Goal: Task Accomplishment & Management: Use online tool/utility

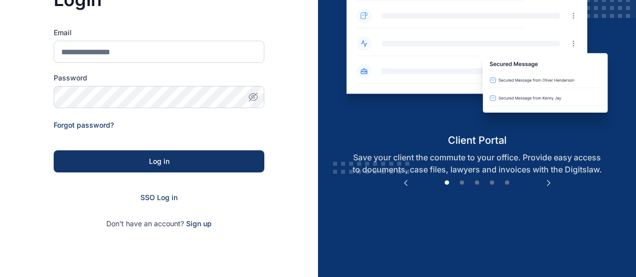
scroll to position [113, 0]
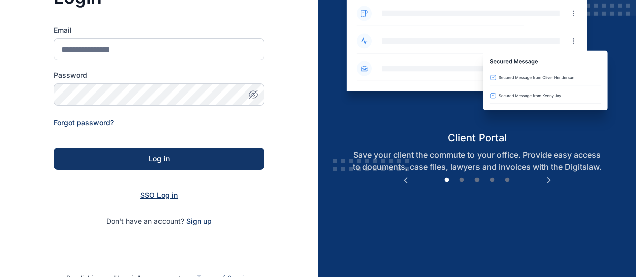
click at [160, 191] on span "SSO Log in" at bounding box center [159, 194] width 37 height 9
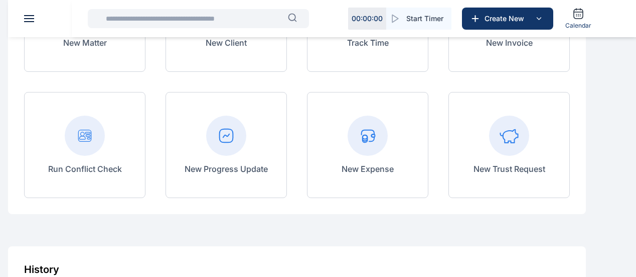
scroll to position [171, 0]
click at [394, 164] on div "New Expense" at bounding box center [368, 143] width 52 height 59
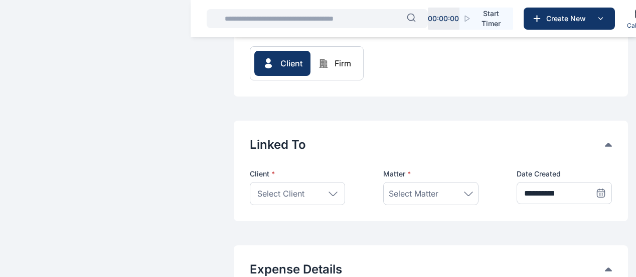
scroll to position [119, 0]
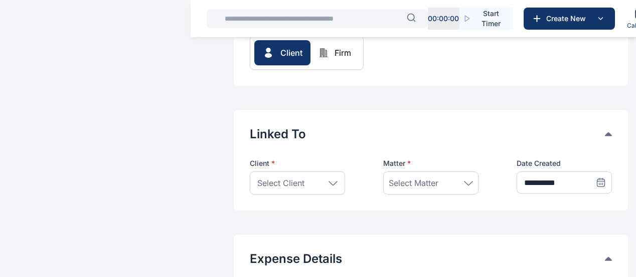
click at [260, 177] on span "Select Client" at bounding box center [281, 183] width 47 height 12
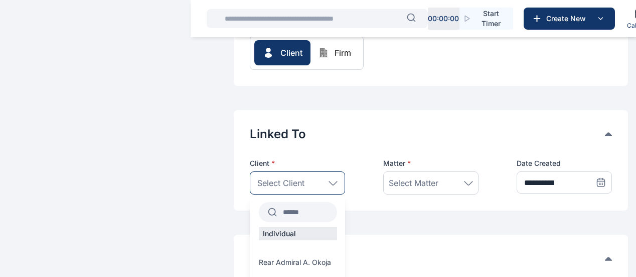
click at [277, 203] on input "text" at bounding box center [307, 212] width 60 height 18
click at [259, 246] on p "Company" at bounding box center [279, 251] width 40 height 10
click at [277, 203] on input "****" at bounding box center [306, 212] width 59 height 18
type input "****"
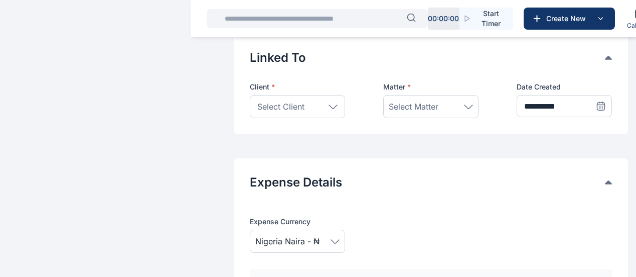
scroll to position [211, 0]
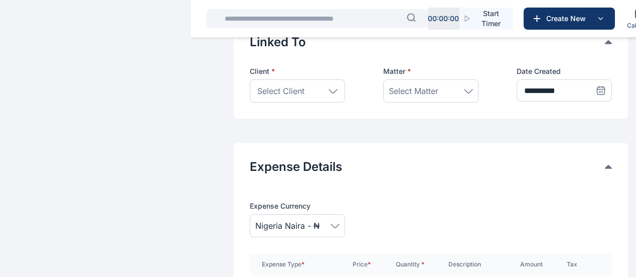
click at [283, 79] on div "Select Client" at bounding box center [297, 90] width 95 height 23
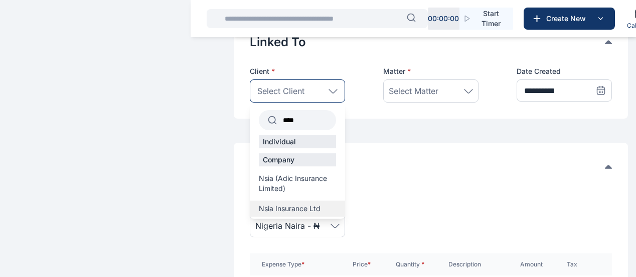
click at [259, 203] on span "Nsia Insurance Ltd" at bounding box center [290, 208] width 62 height 10
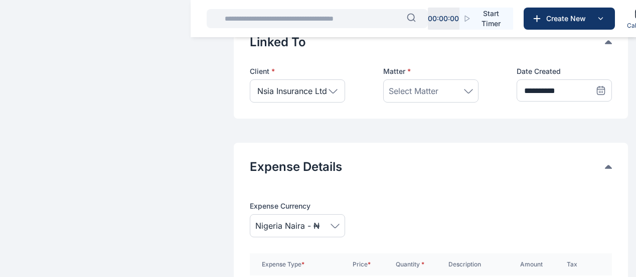
click at [389, 85] on span "Select Matter" at bounding box center [414, 91] width 50 height 12
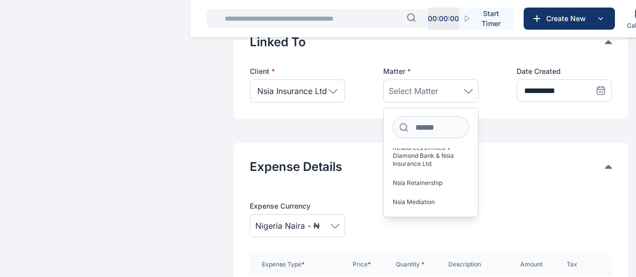
scroll to position [376, 0]
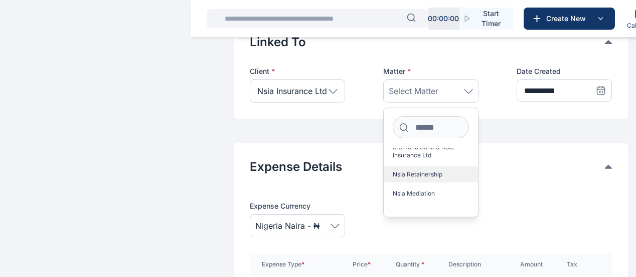
click at [408, 170] on span "Nsia Retainership" at bounding box center [418, 174] width 50 height 8
click at [530, 159] on button "Expense Details" at bounding box center [427, 167] width 355 height 16
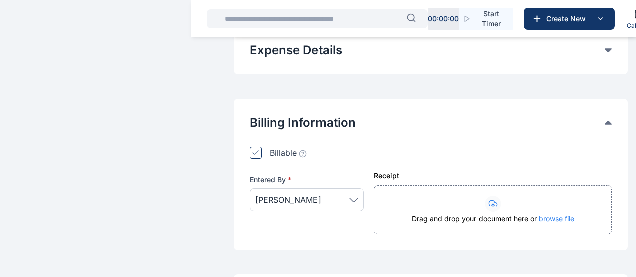
scroll to position [346, 0]
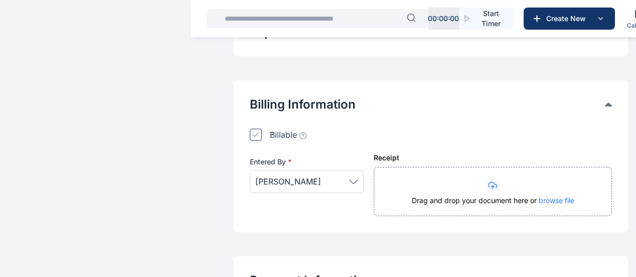
click at [350, 179] on icon at bounding box center [354, 181] width 8 height 4
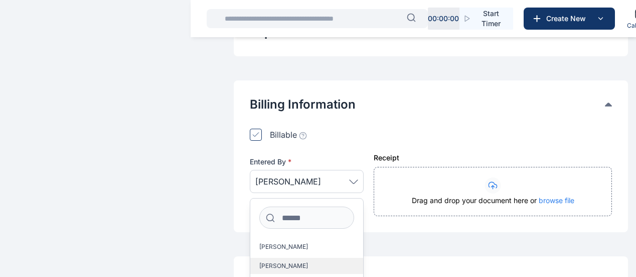
click at [275, 258] on label "Asotie Olubunmi" at bounding box center [306, 266] width 113 height 16
click at [484, 272] on button "Payment Information" at bounding box center [427, 280] width 355 height 16
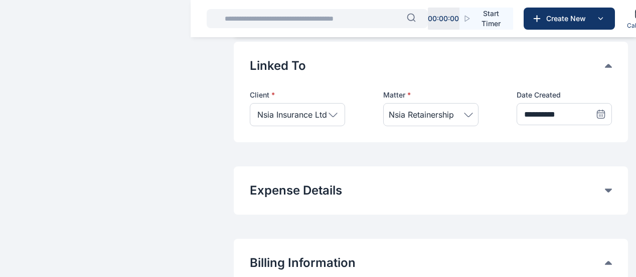
scroll to position [178, 0]
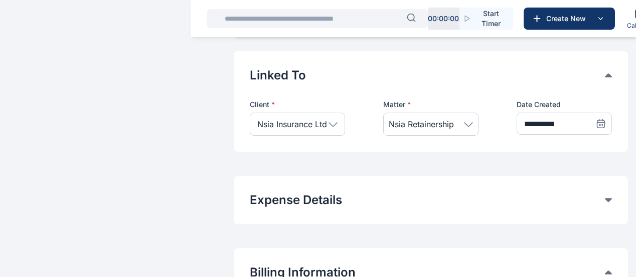
click at [584, 192] on button "Expense Details" at bounding box center [427, 200] width 355 height 16
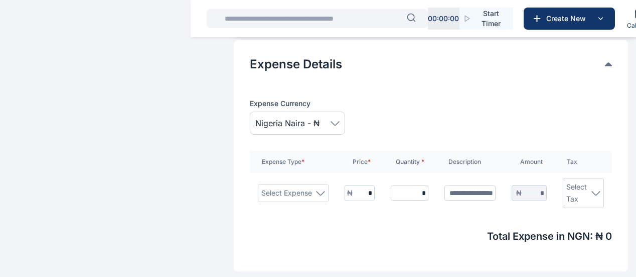
scroll to position [316, 0]
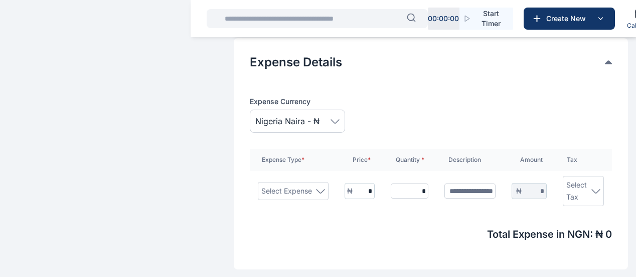
click at [316, 189] on icon at bounding box center [320, 191] width 9 height 5
click at [268, 218] on input at bounding box center [294, 229] width 52 height 22
type input "*****"
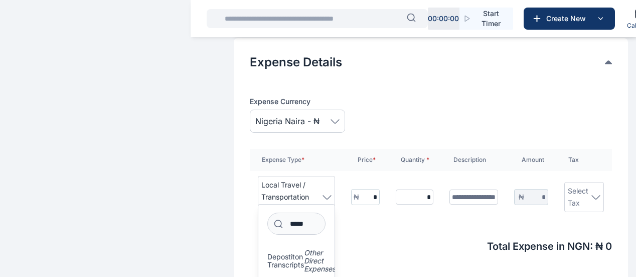
click at [359, 189] on input "*" at bounding box center [369, 196] width 20 height 15
